Goal: Task Accomplishment & Management: Complete application form

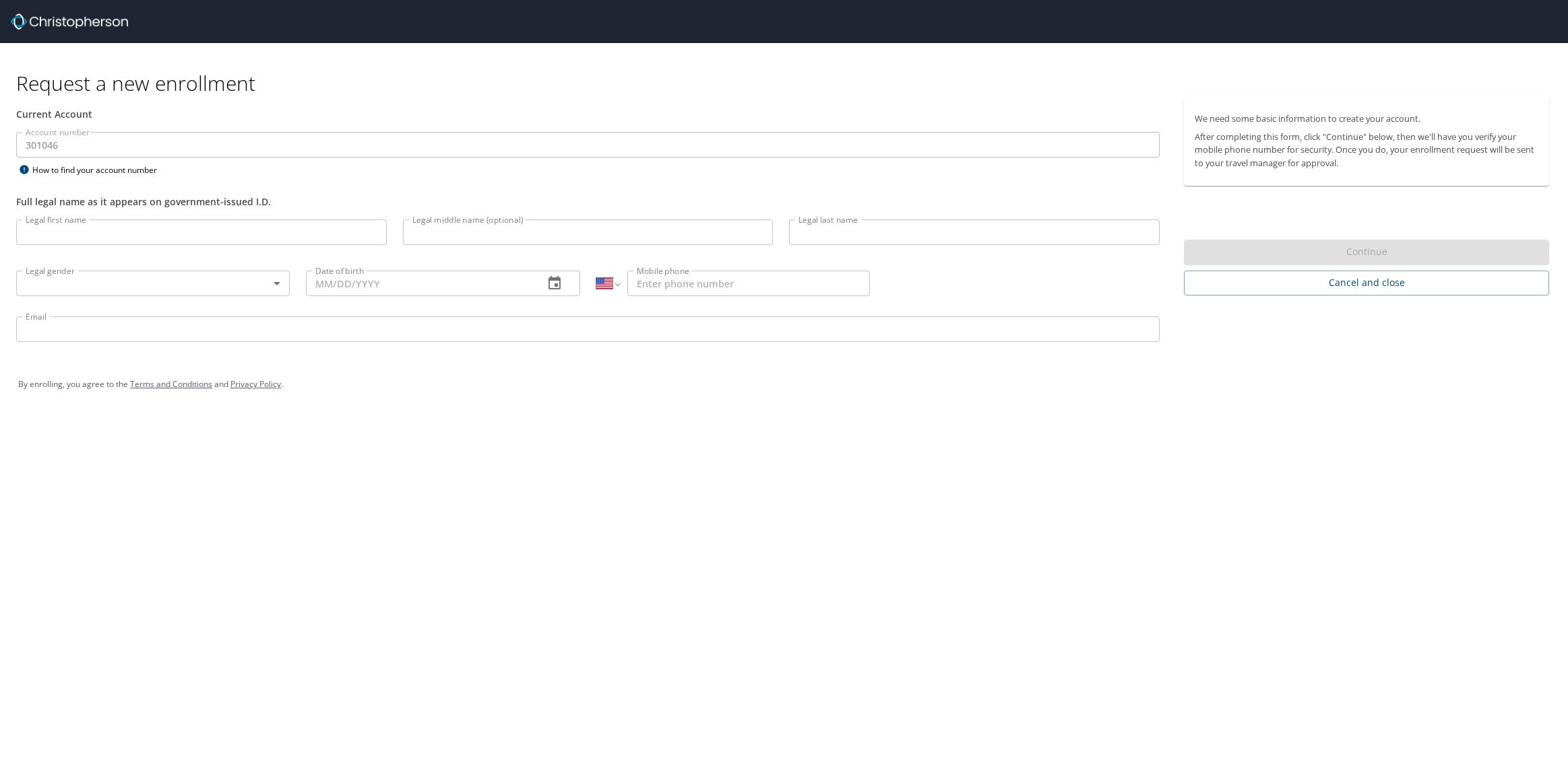
select select "US"
click at [82, 236] on input "Legal first name" at bounding box center [201, 232] width 371 height 25
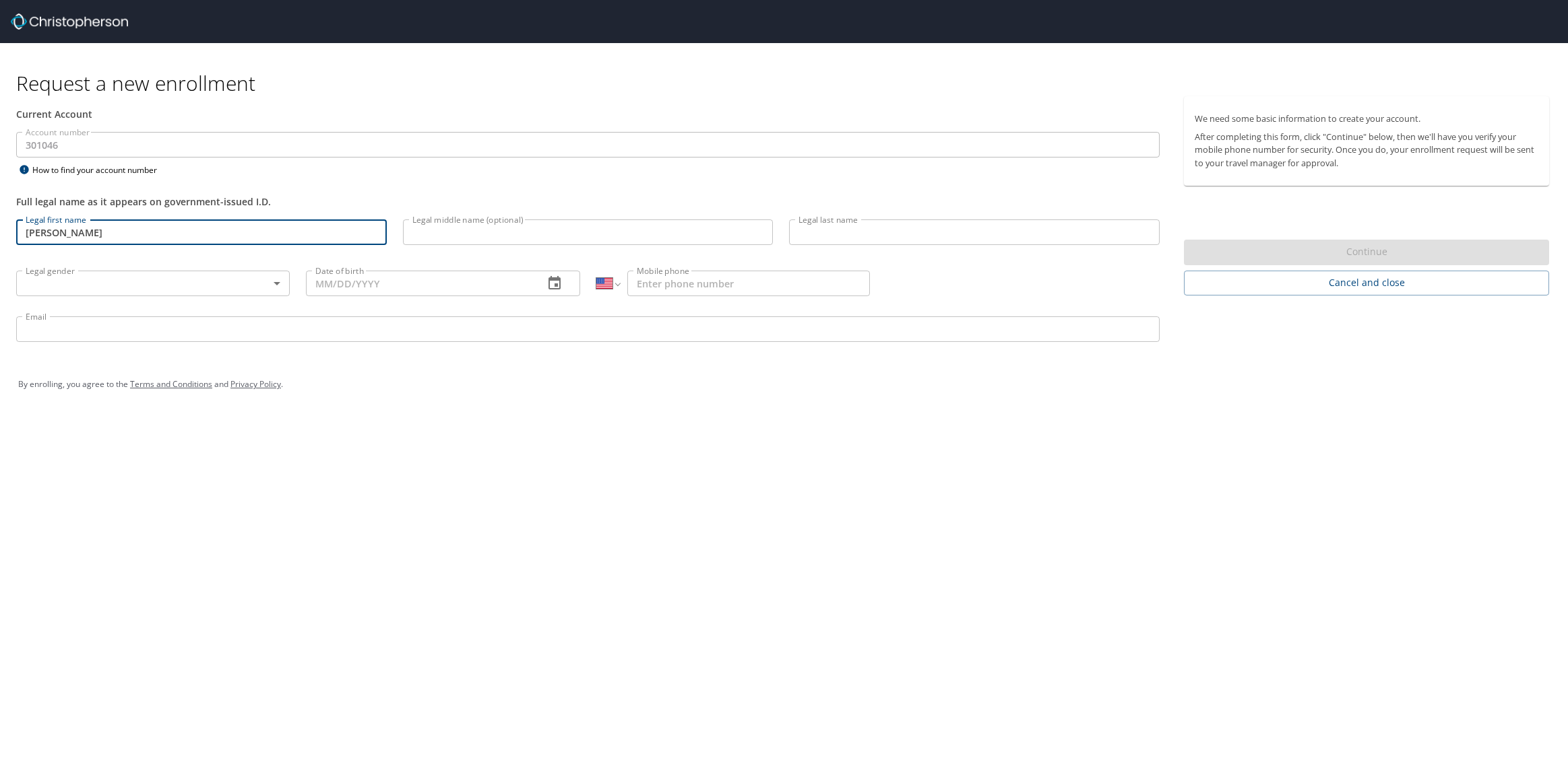
type input "[PERSON_NAME]"
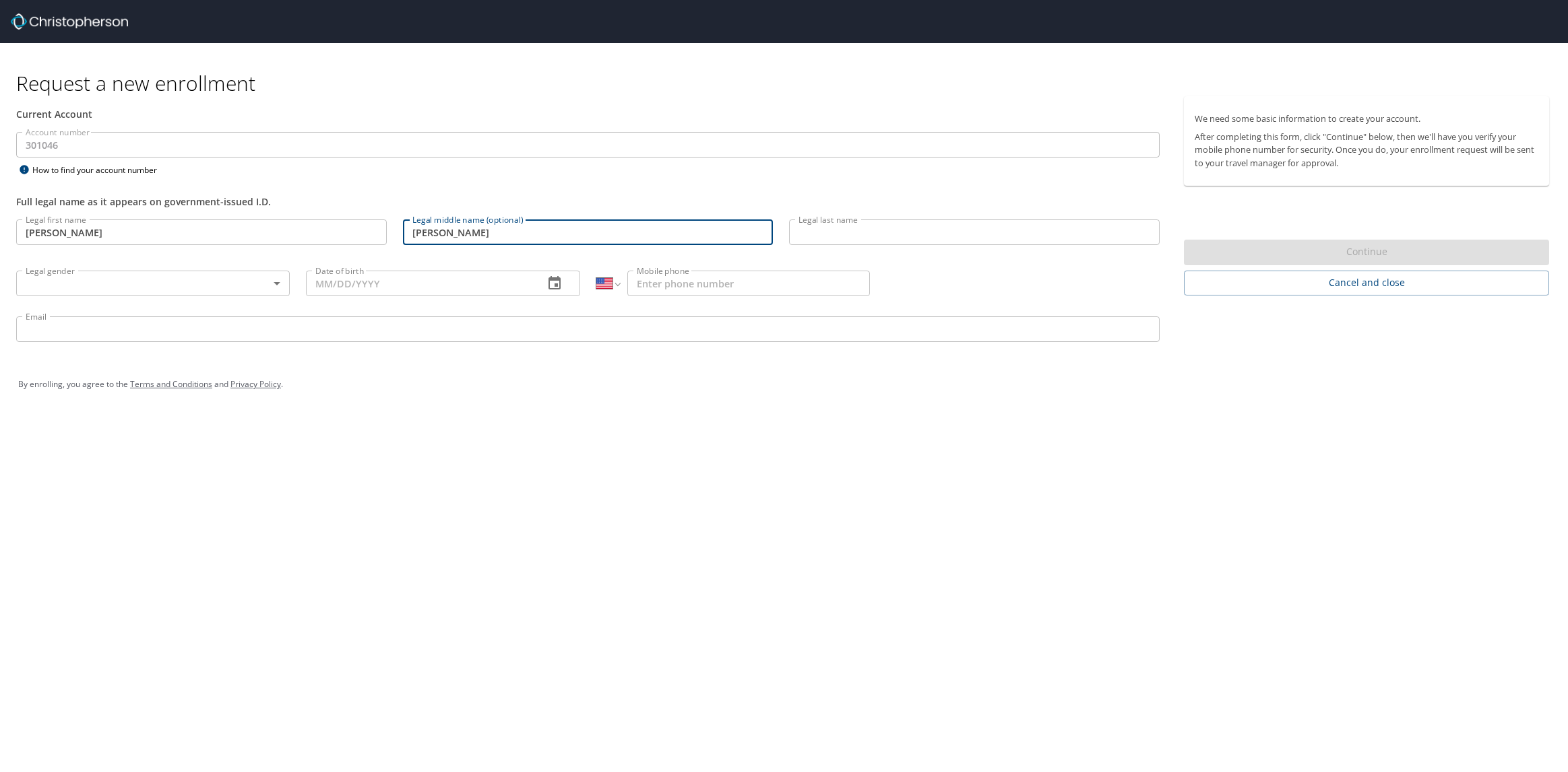
type input "[PERSON_NAME]"
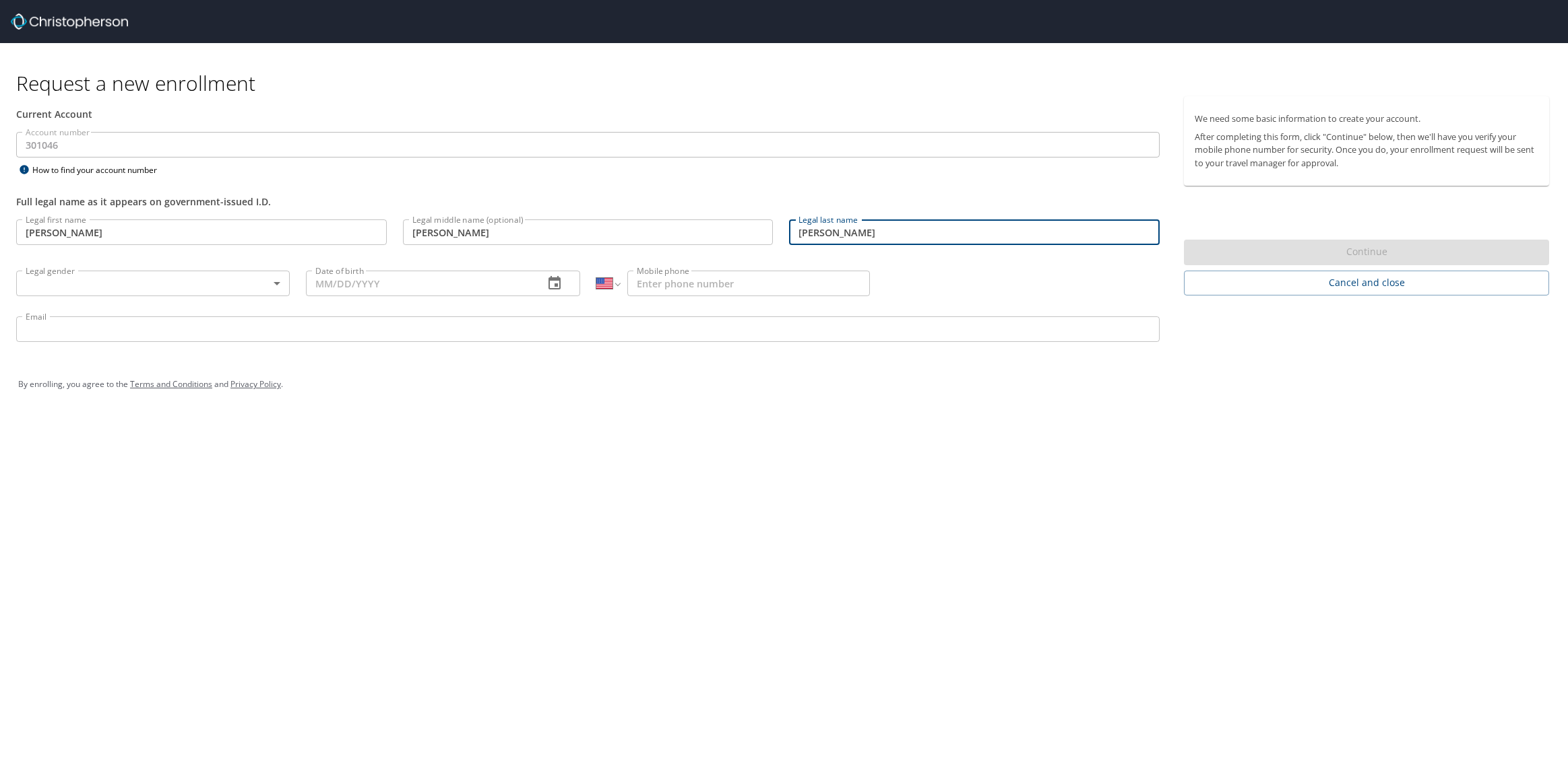
type input "[PERSON_NAME]"
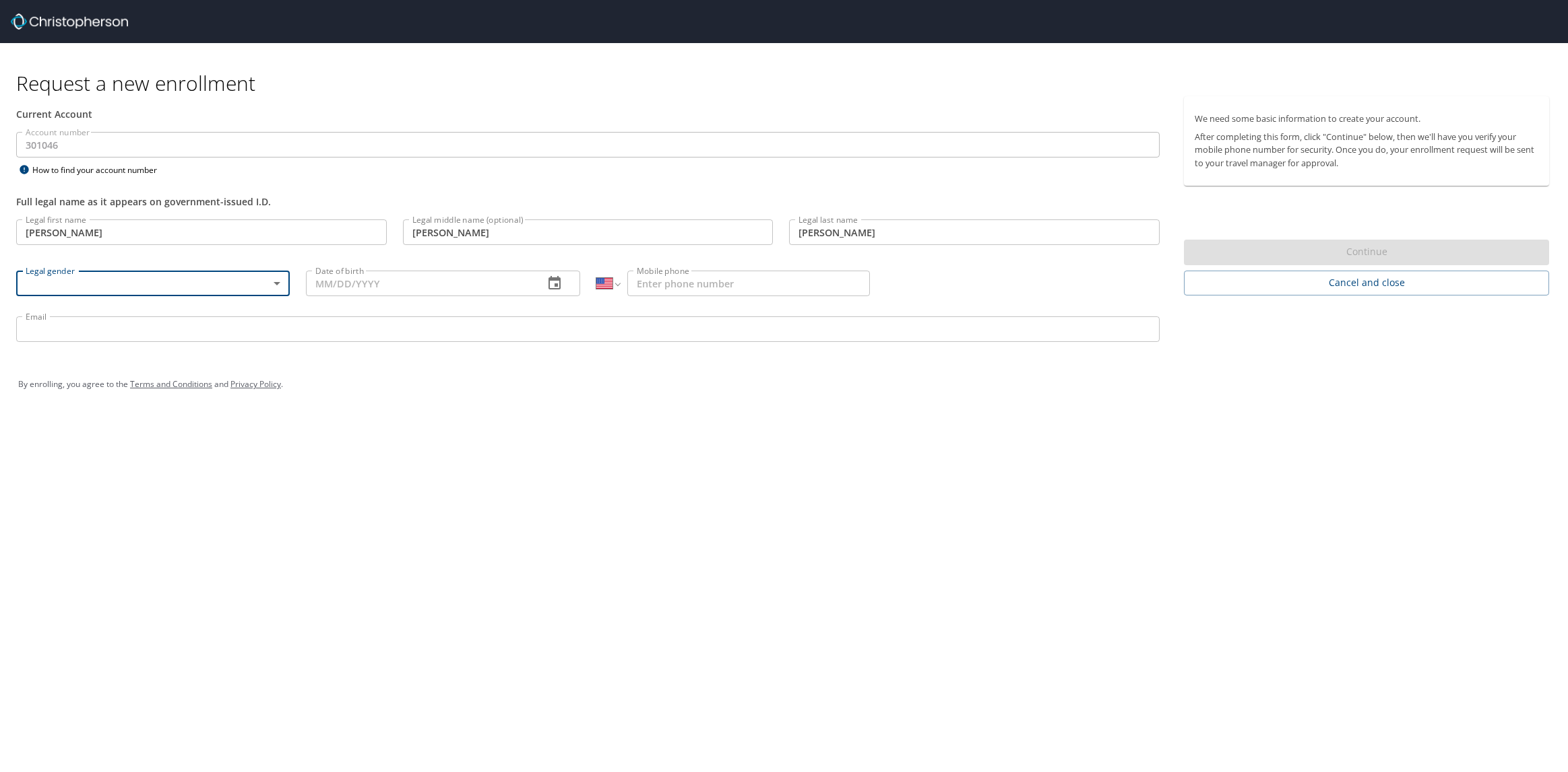
click at [278, 285] on body "Request a new enrollment Current Account Account number 301046 Account number H…" at bounding box center [784, 386] width 1568 height 772
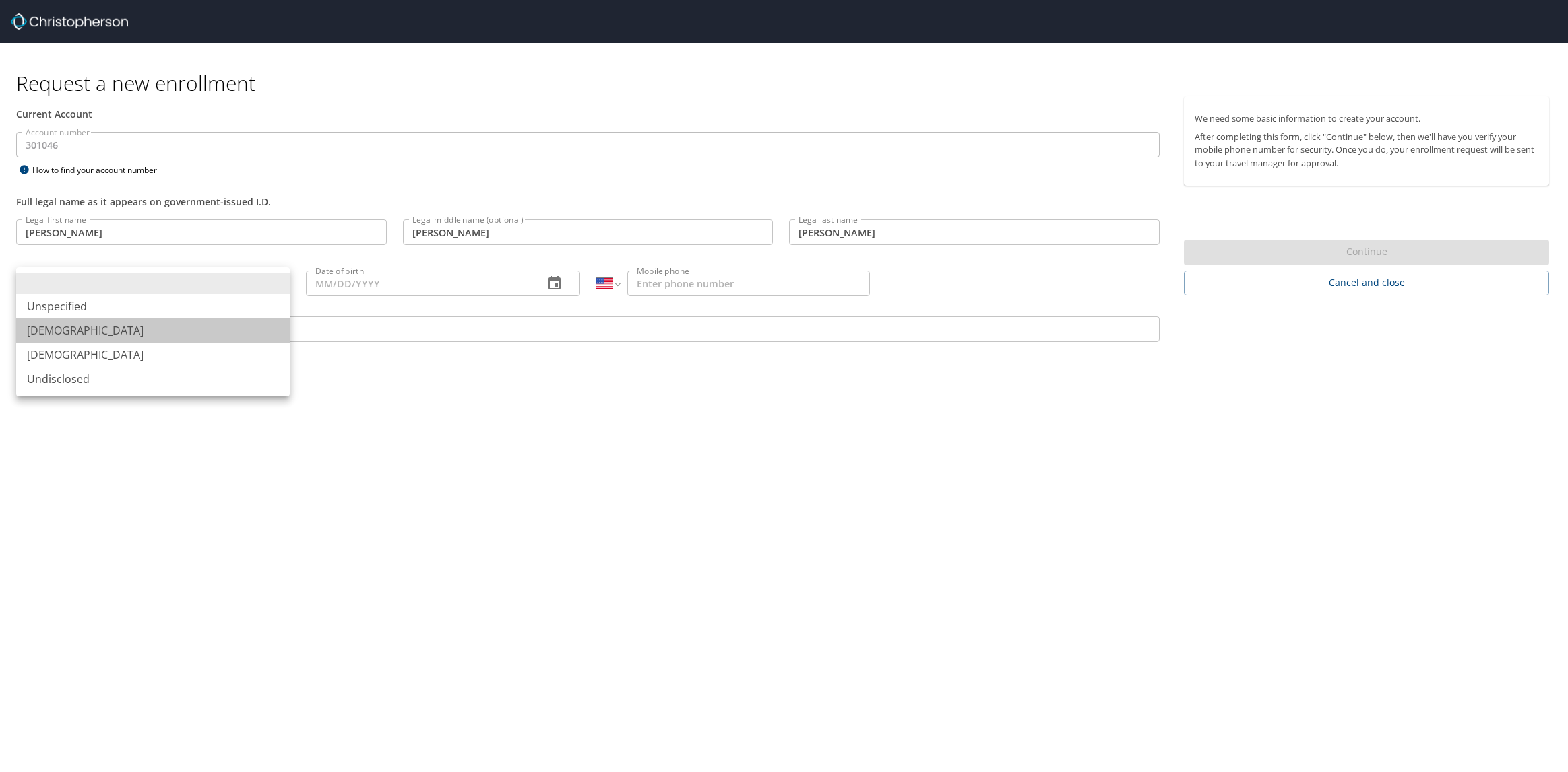
click at [89, 335] on li "[DEMOGRAPHIC_DATA]" at bounding box center [153, 330] width 274 height 24
type input "[DEMOGRAPHIC_DATA]"
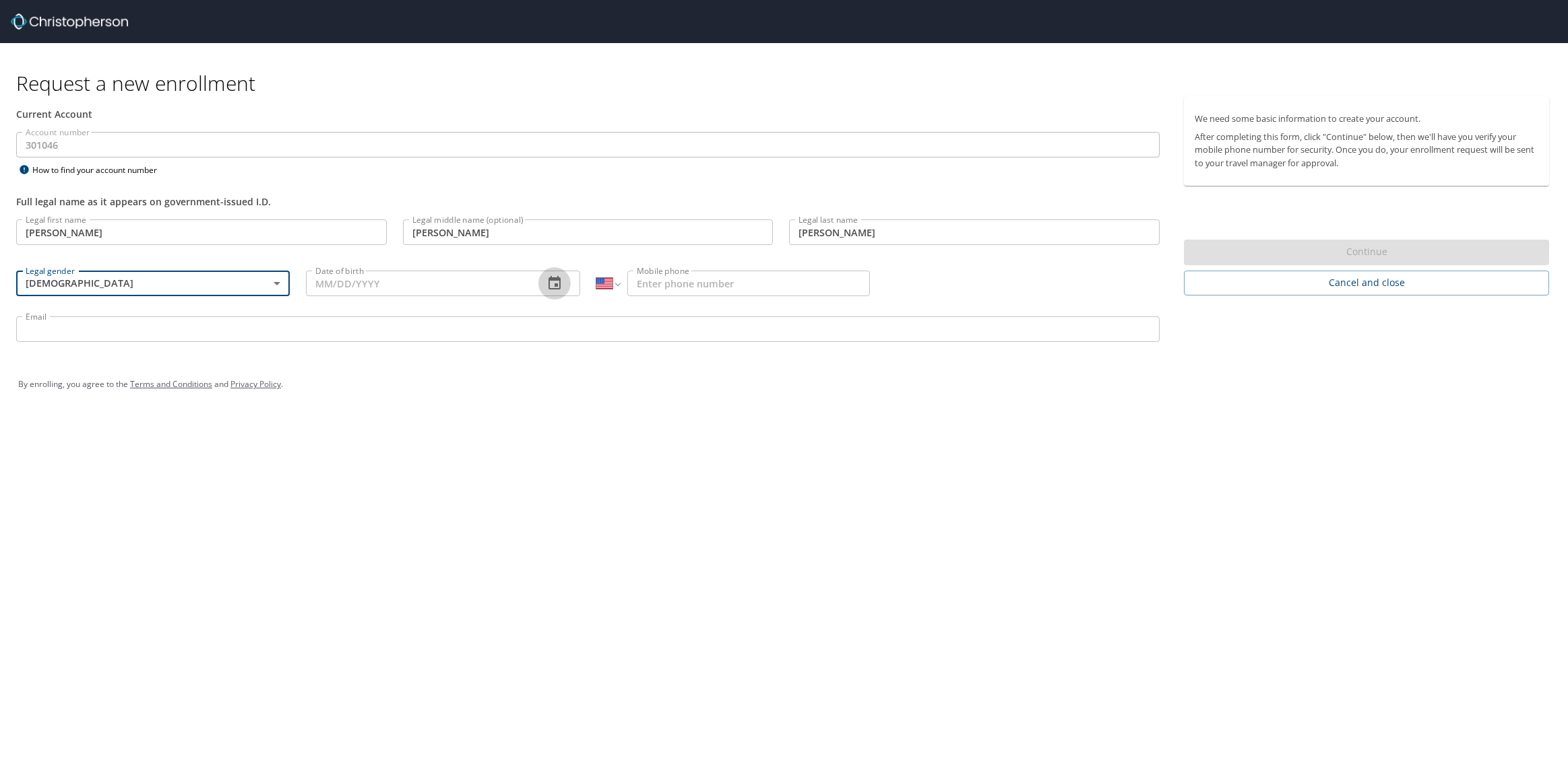
click at [550, 287] on icon "button" at bounding box center [554, 283] width 16 height 16
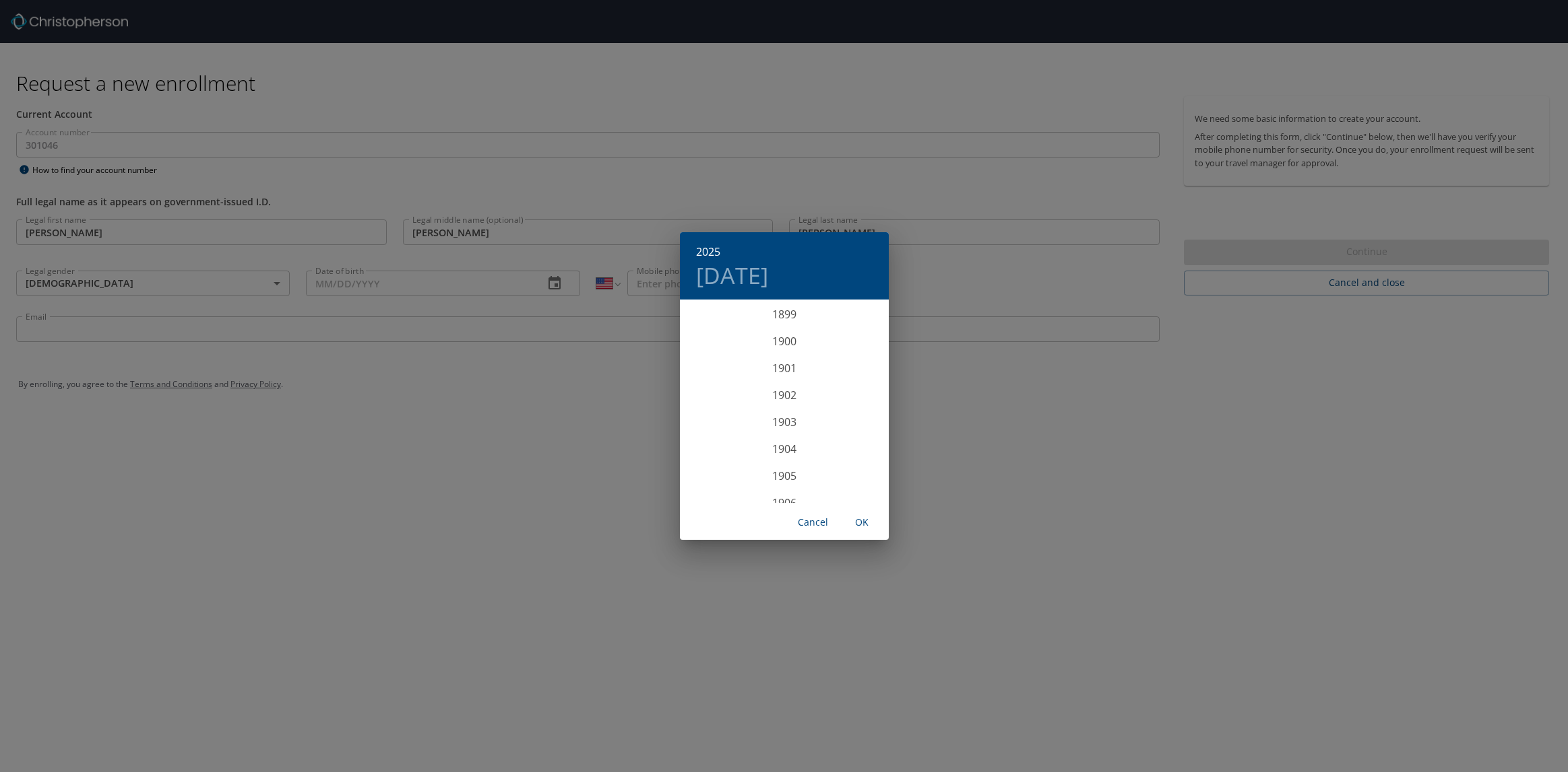
scroll to position [3313, 0]
click at [713, 251] on h6 "2025" at bounding box center [708, 252] width 24 height 18
click at [711, 251] on h6 "2025" at bounding box center [708, 252] width 24 height 18
click at [370, 289] on div "2025 [DATE] 1900 1901 1902 1903 1904 1905 1906 1907 1908 1909 1910 1911 1912 19…" at bounding box center [784, 386] width 1568 height 772
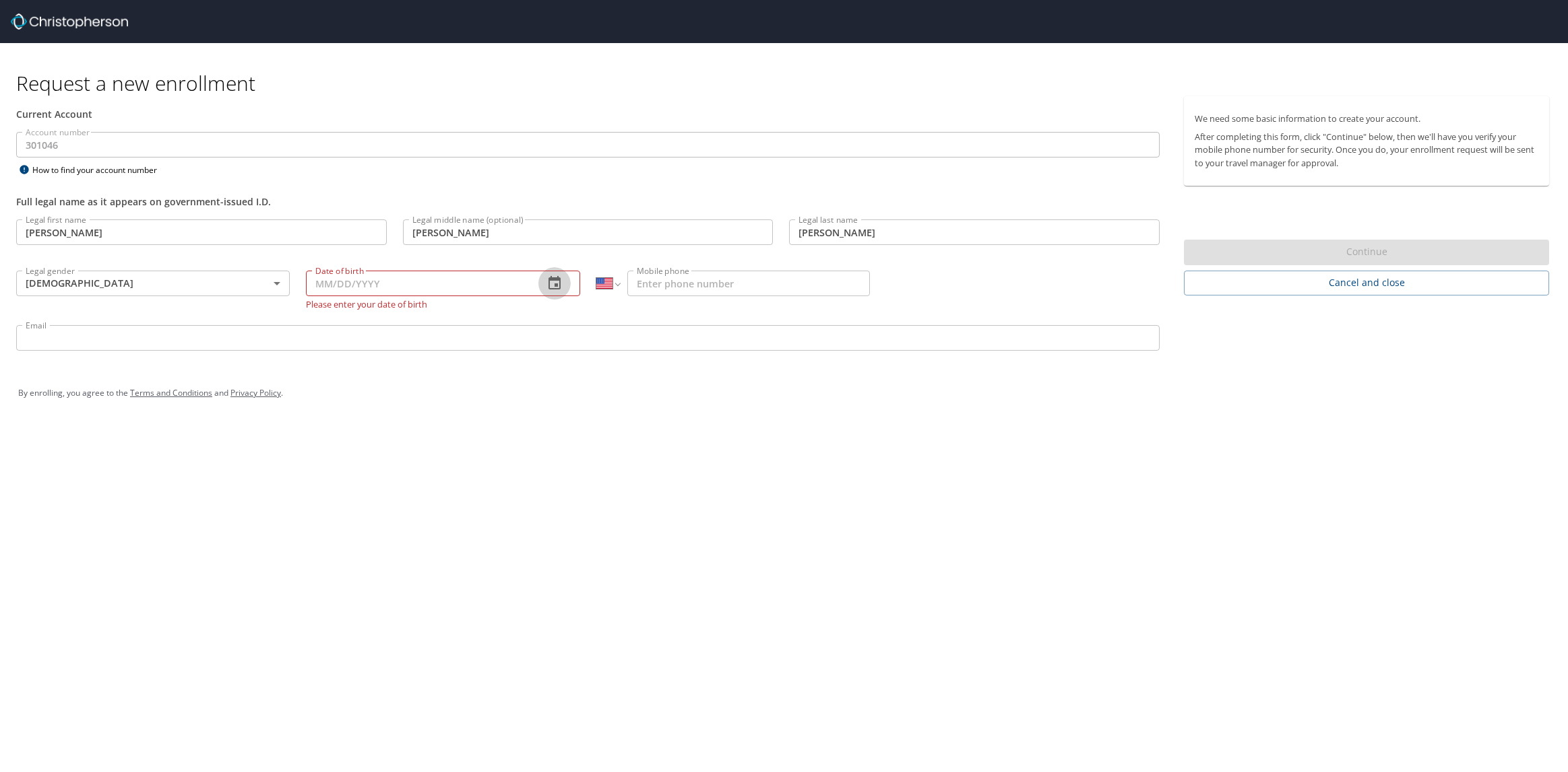
click at [424, 281] on input "Date of birth" at bounding box center [419, 283] width 227 height 25
type input "[DATE]"
click at [684, 282] on input "Mobile phone" at bounding box center [749, 283] width 243 height 25
type input "[PHONE_NUMBER]"
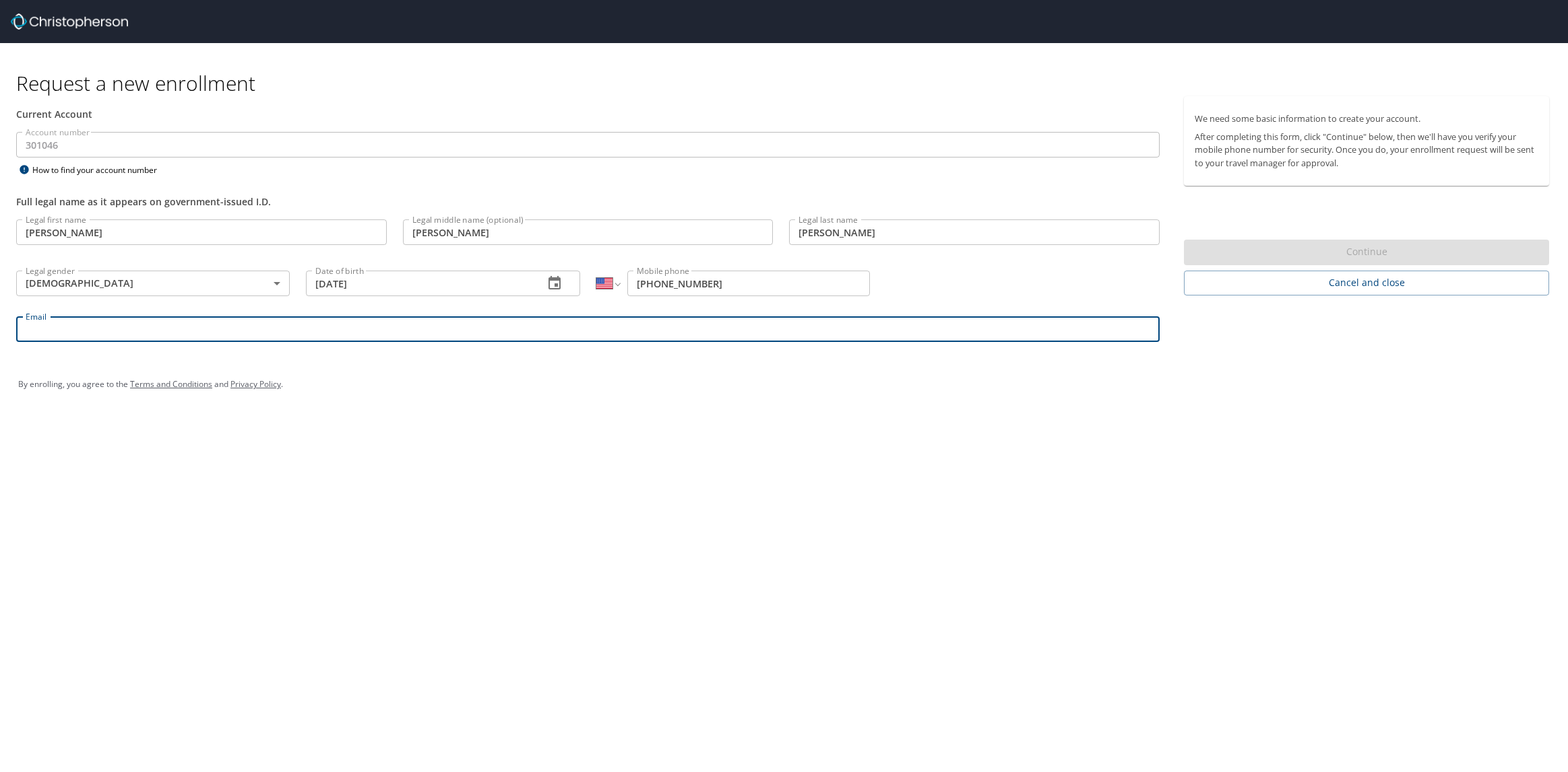
click at [204, 329] on input "Email" at bounding box center [587, 329] width 1143 height 25
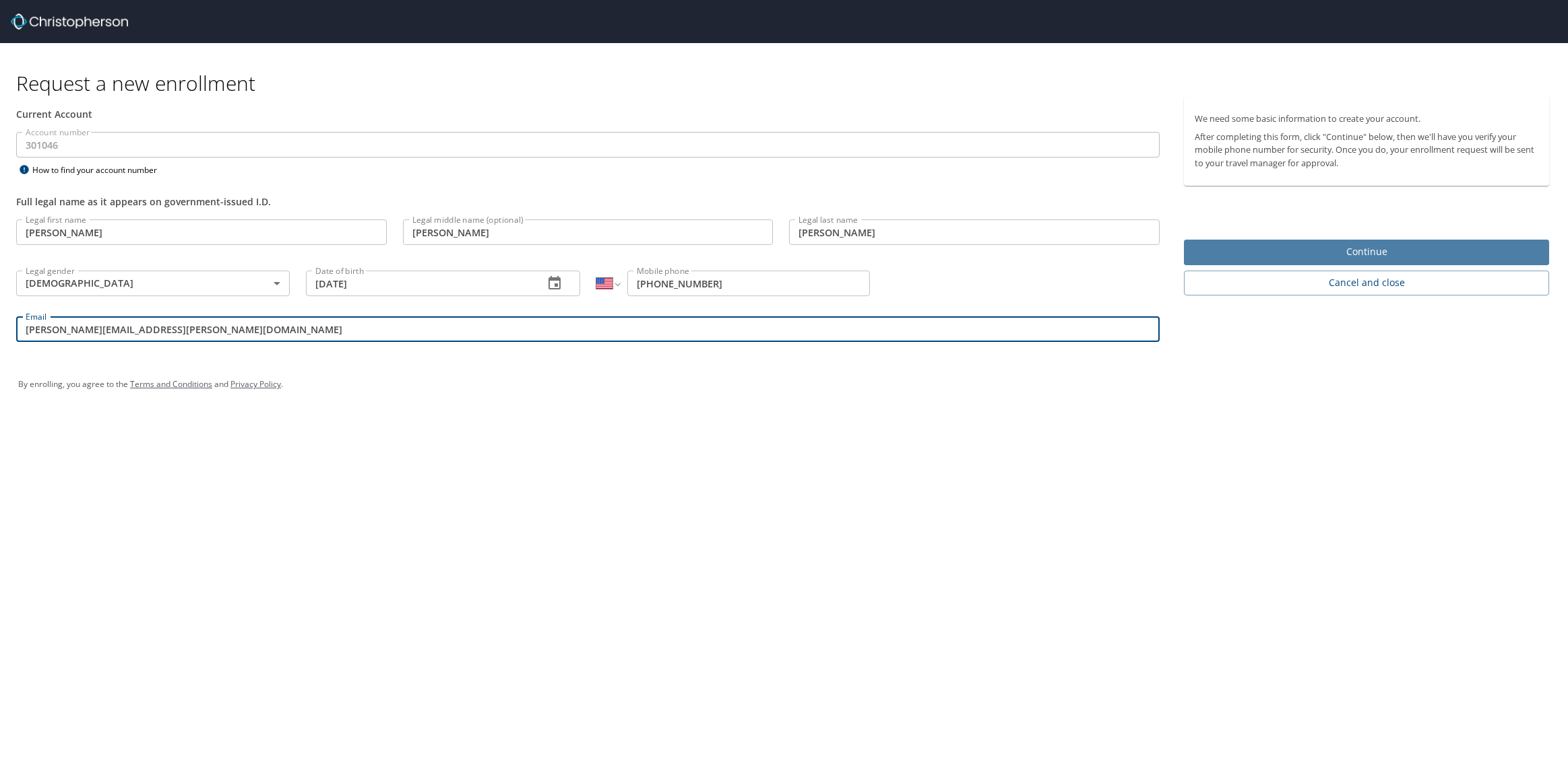
type input "[PERSON_NAME][EMAIL_ADDRESS][PERSON_NAME][DOMAIN_NAME]"
click at [1364, 248] on span "Continue" at bounding box center [1367, 252] width 344 height 17
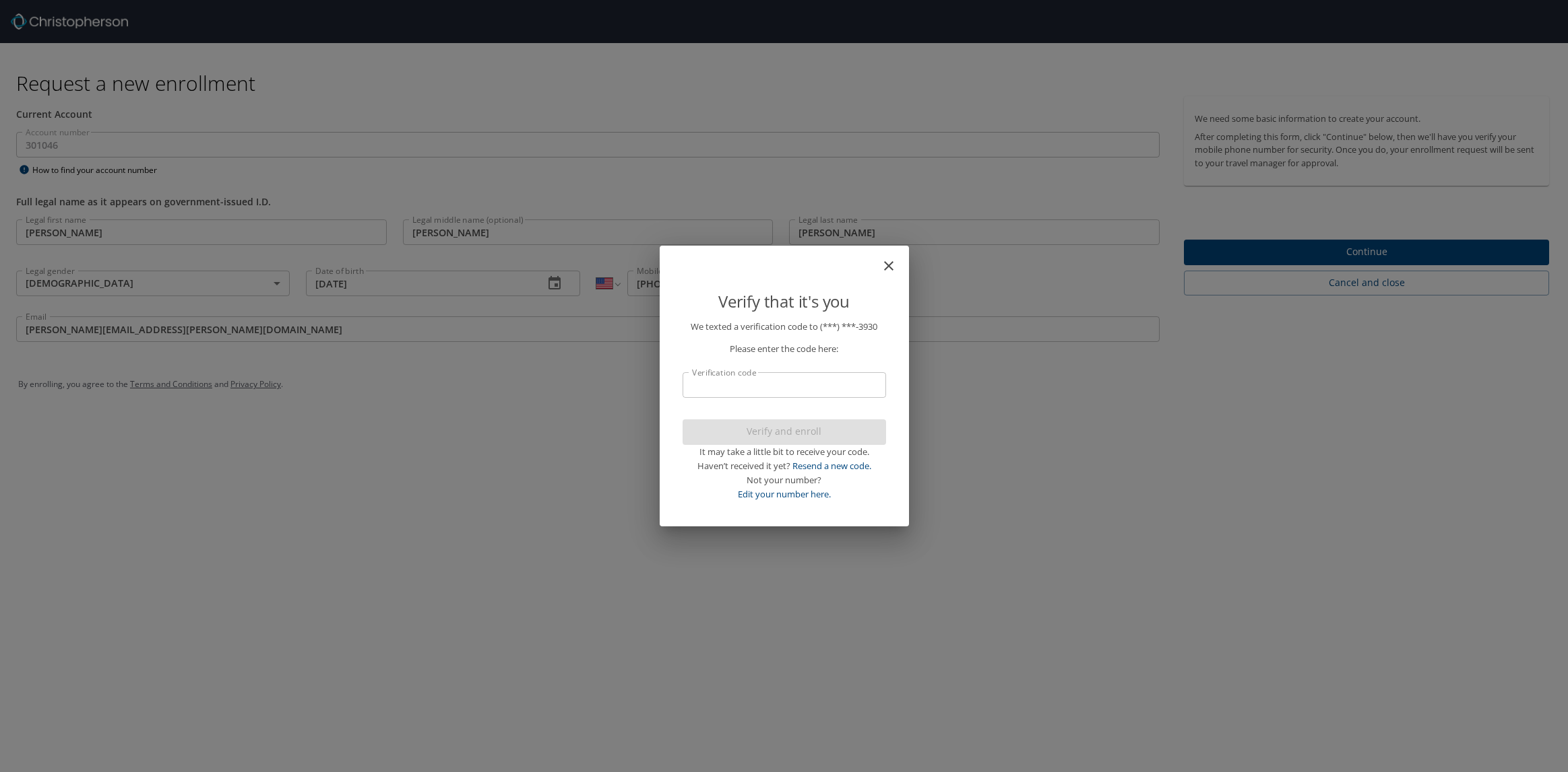
click at [782, 386] on input "Verification code" at bounding box center [784, 384] width 204 height 25
click at [799, 381] on input "Verification code" at bounding box center [784, 384] width 204 height 25
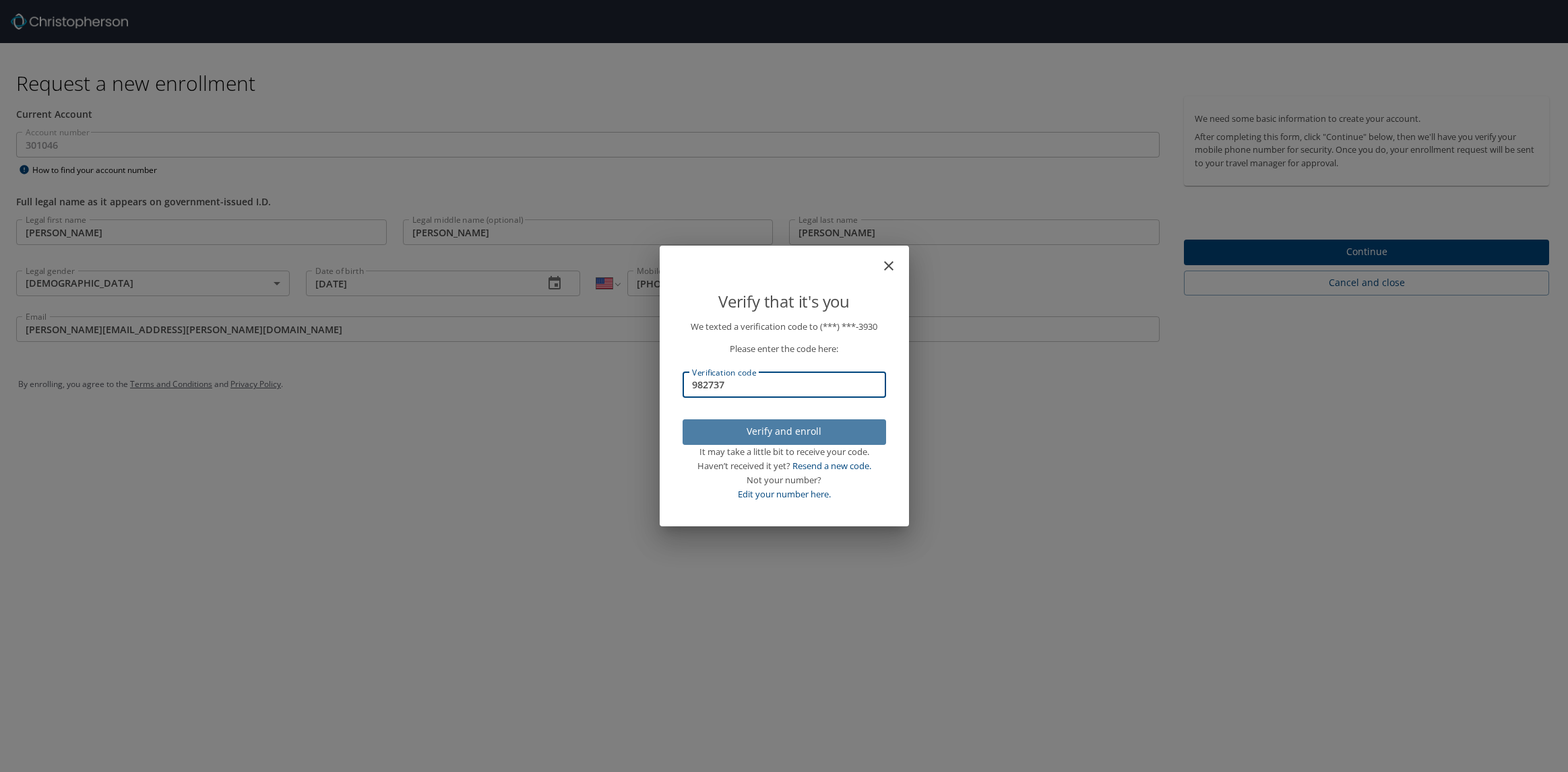
type input "982737"
click at [803, 431] on span "Verify and enroll" at bounding box center [784, 432] width 182 height 17
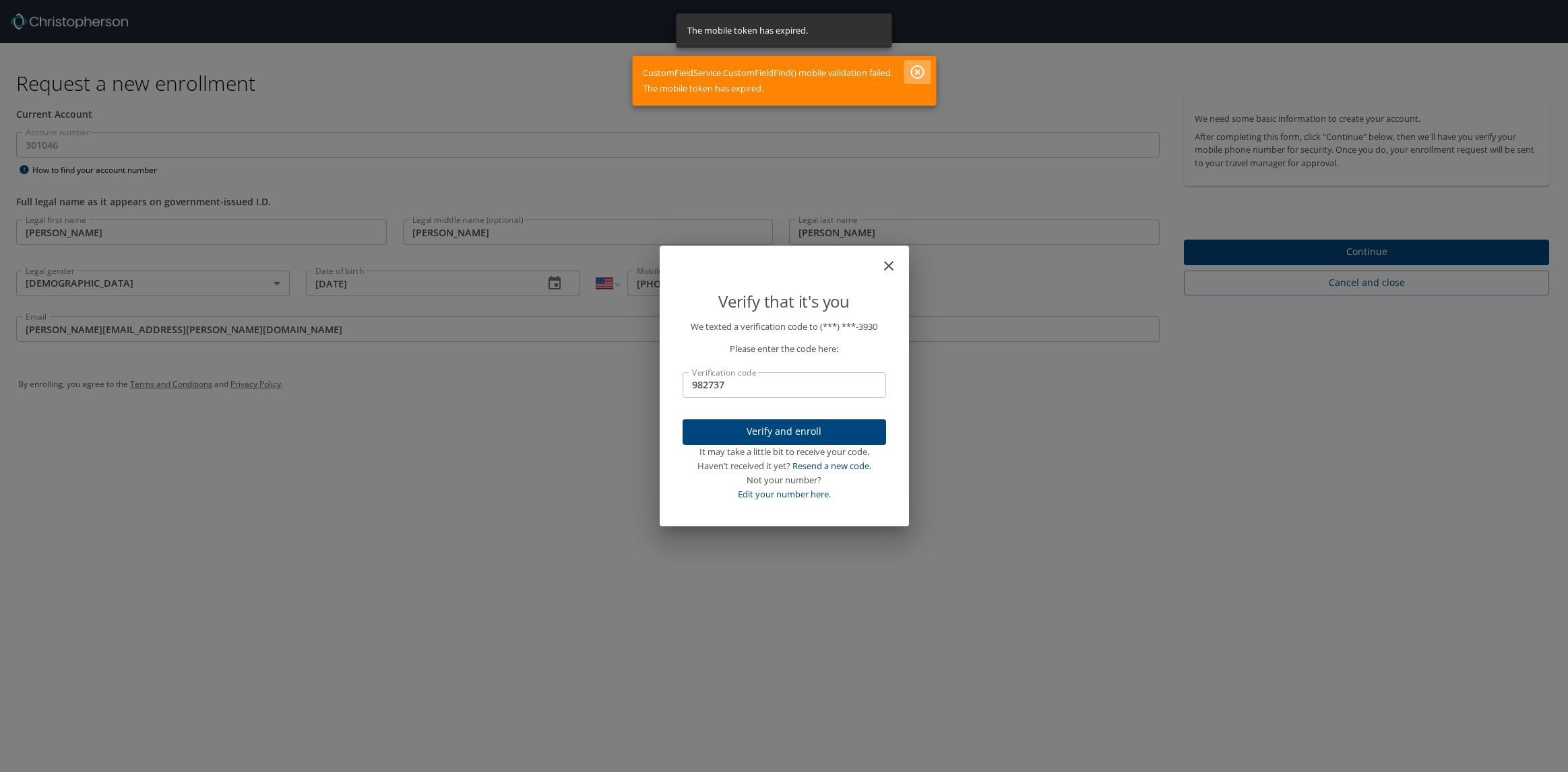
click at [920, 69] on icon "button" at bounding box center [917, 72] width 16 height 16
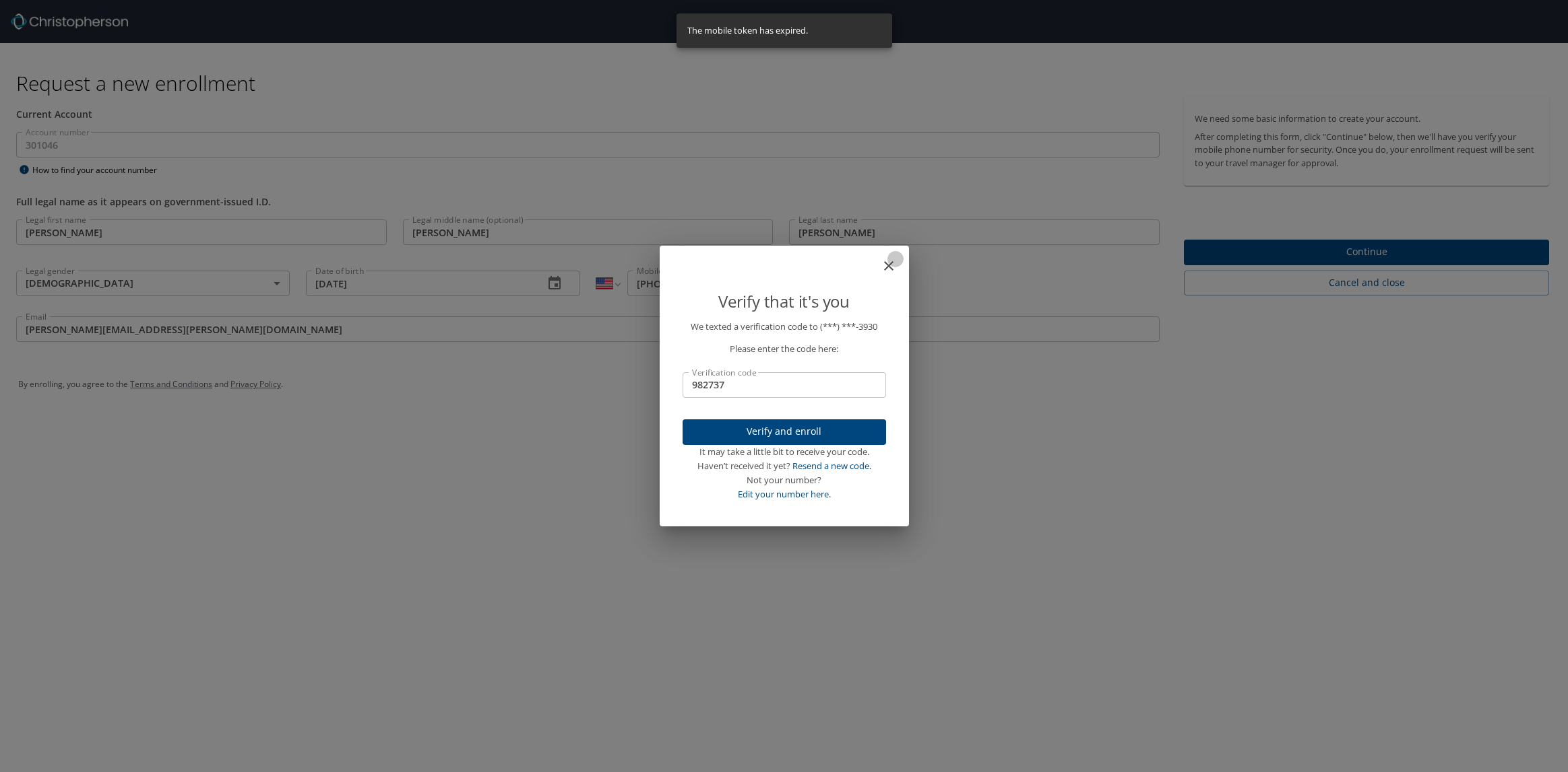
click at [886, 264] on icon "close" at bounding box center [889, 266] width 9 height 9
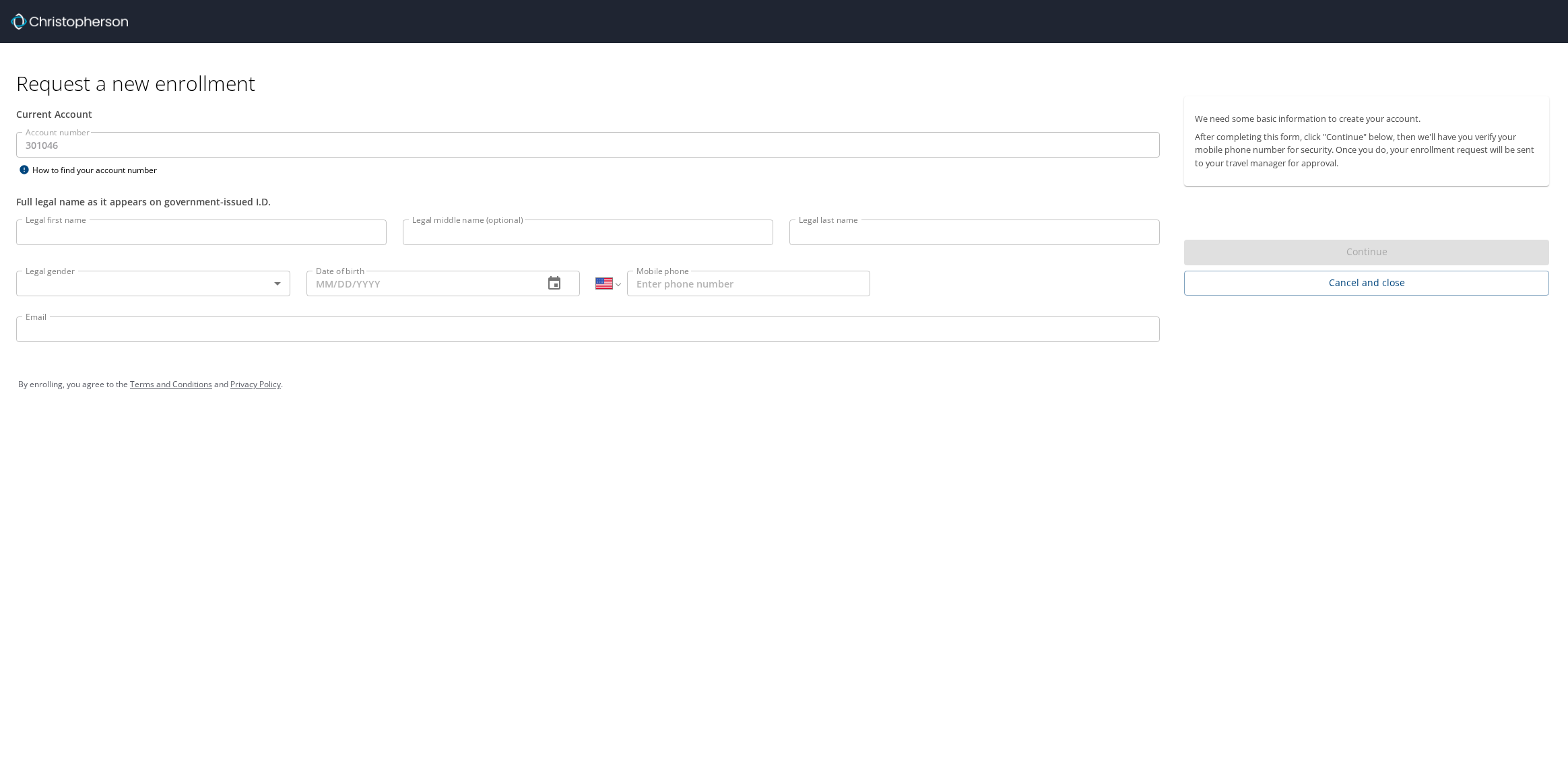
select select "US"
